Goal: Contribute content: Add original content to the website for others to see

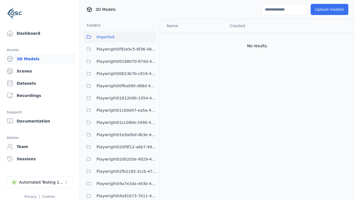
click at [329, 9] on button "Upload models" at bounding box center [330, 9] width 38 height 11
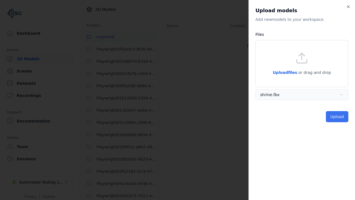
click at [337, 116] on button "Upload" at bounding box center [337, 116] width 22 height 11
